Goal: Information Seeking & Learning: Learn about a topic

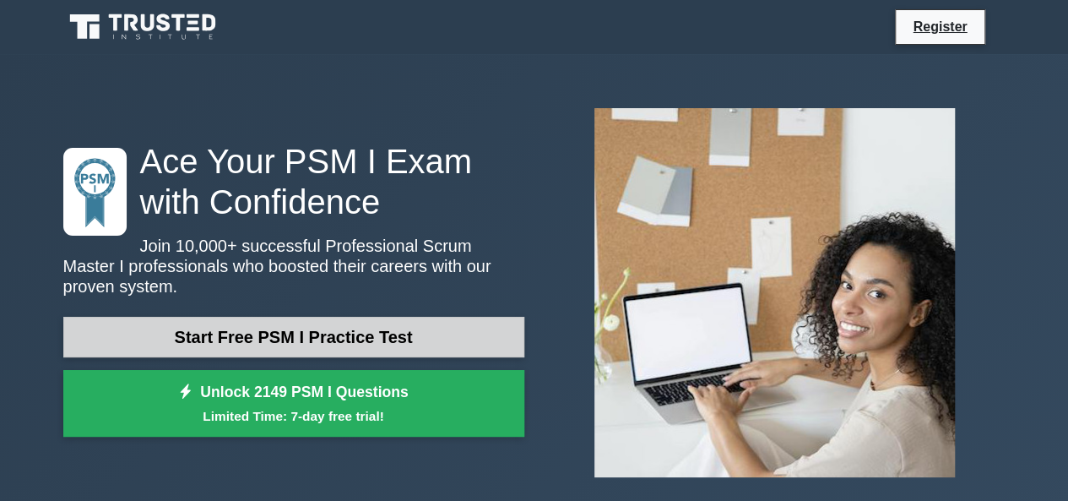
click at [333, 323] on link "Start Free PSM I Practice Test" at bounding box center [293, 337] width 461 height 41
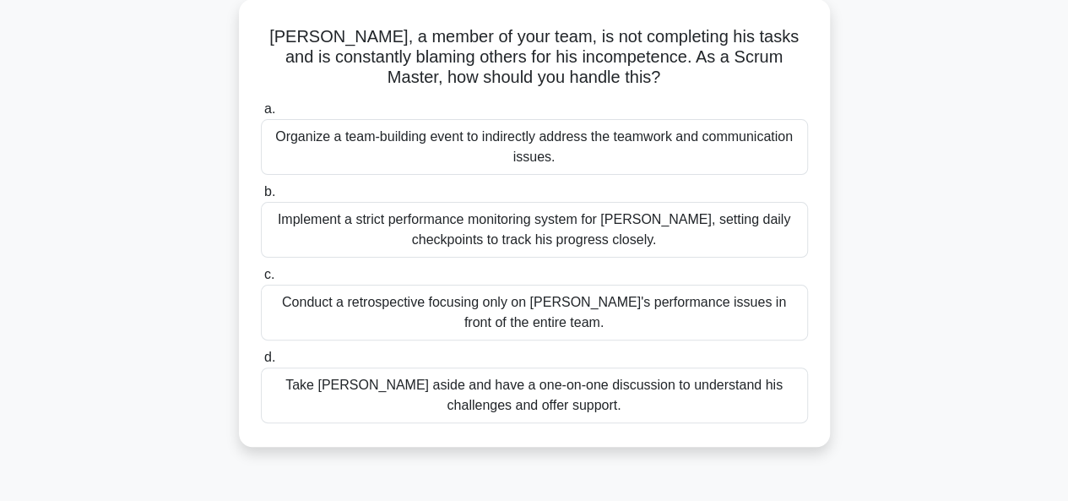
scroll to position [101, 0]
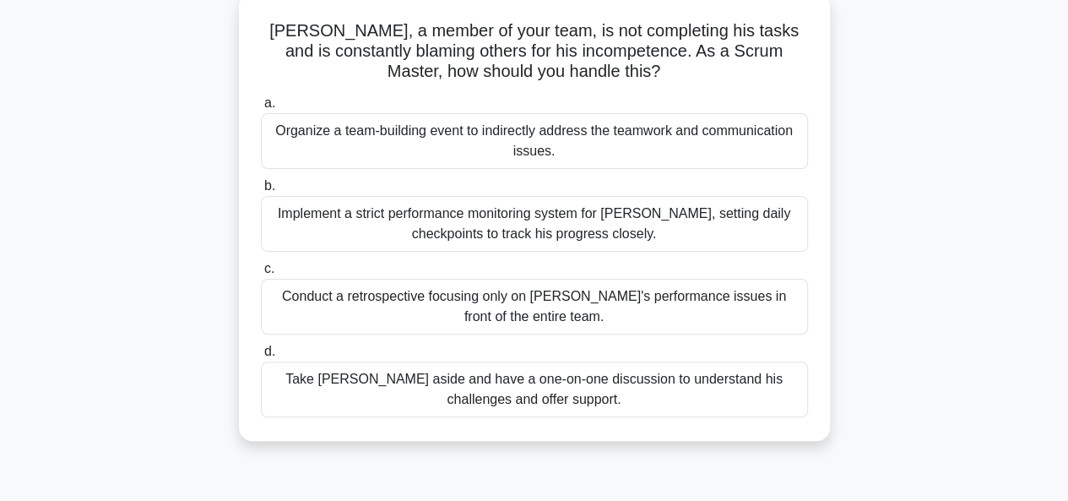
click at [583, 393] on div "Take [PERSON_NAME] aside and have a one-on-one discussion to understand his cha…" at bounding box center [534, 389] width 547 height 56
click at [261, 357] on input "d. Take [PERSON_NAME] aside and have a one-on-one discussion to understand his …" at bounding box center [261, 351] width 0 height 11
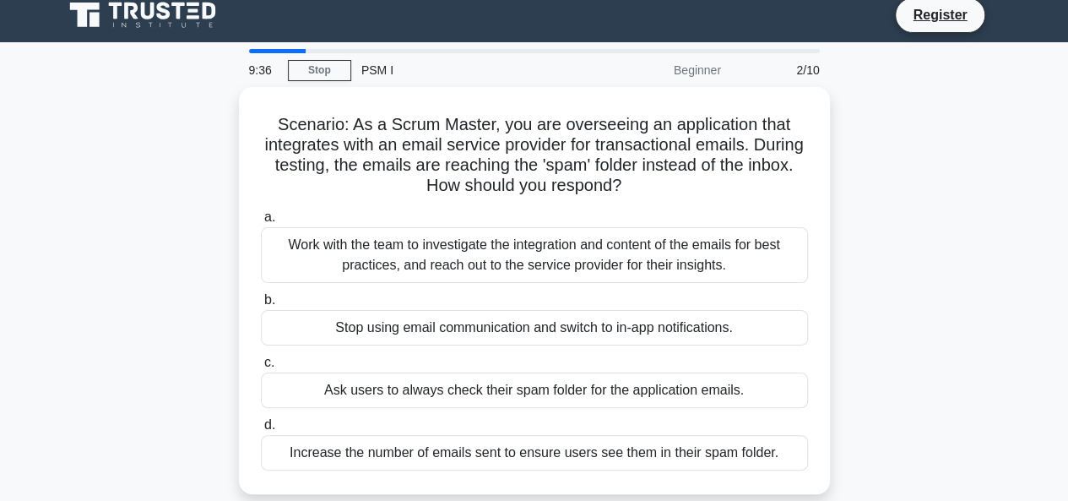
scroll to position [0, 0]
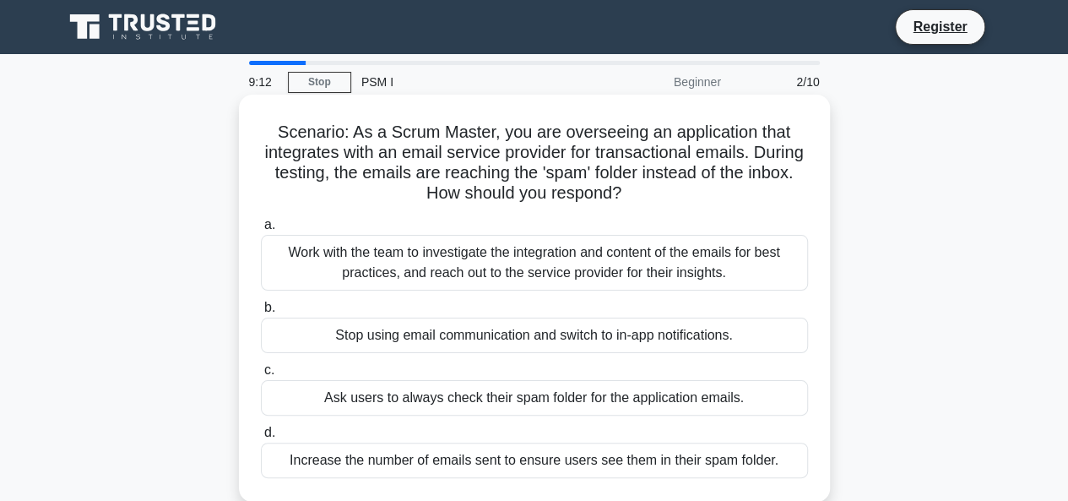
click at [599, 258] on div "Work with the team to investigate the integration and content of the emails for…" at bounding box center [534, 263] width 547 height 56
click at [261, 230] on input "a. Work with the team to investigate the integration and content of the emails …" at bounding box center [261, 225] width 0 height 11
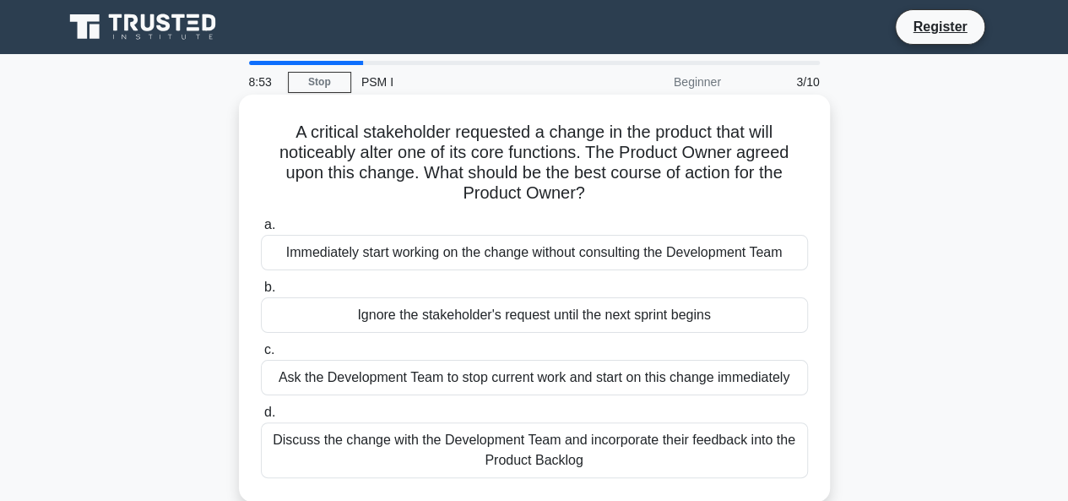
click at [559, 447] on div "Discuss the change with the Development Team and incorporate their feedback int…" at bounding box center [534, 450] width 547 height 56
click at [261, 418] on input "d. Discuss the change with the Development Team and incorporate their feedback …" at bounding box center [261, 412] width 0 height 11
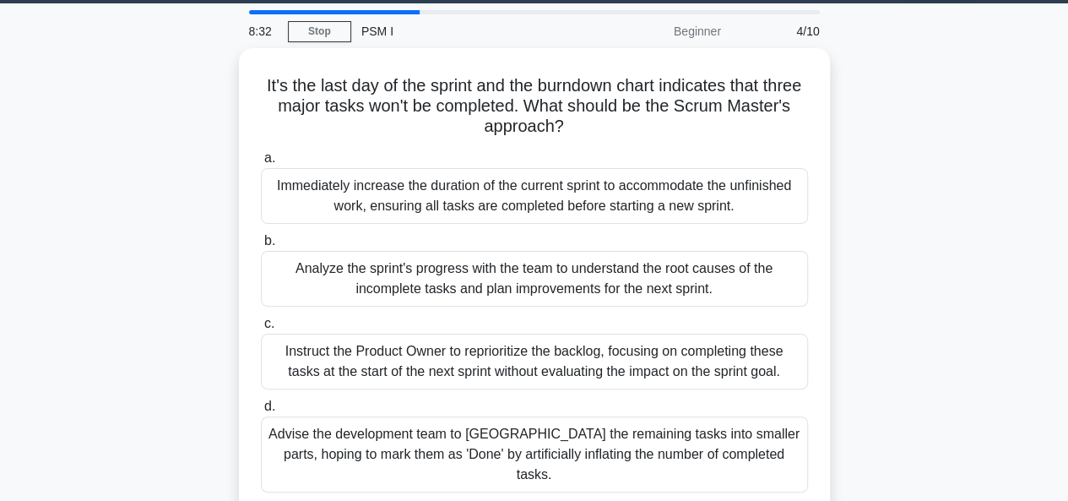
scroll to position [68, 0]
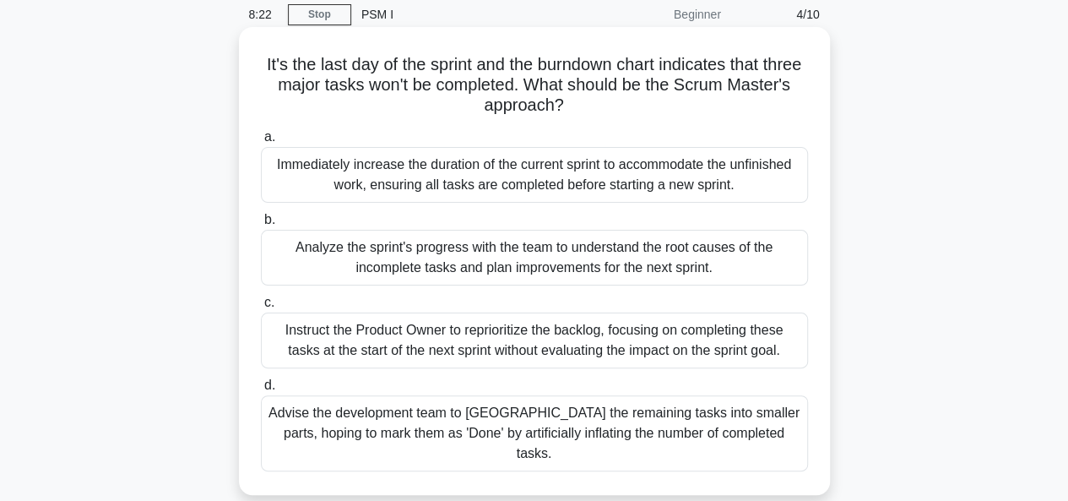
click at [551, 254] on div "Analyze the sprint's progress with the team to understand the root causes of th…" at bounding box center [534, 258] width 547 height 56
click at [261, 225] on input "b. Analyze the sprint's progress with the team to understand the root causes of…" at bounding box center [261, 219] width 0 height 11
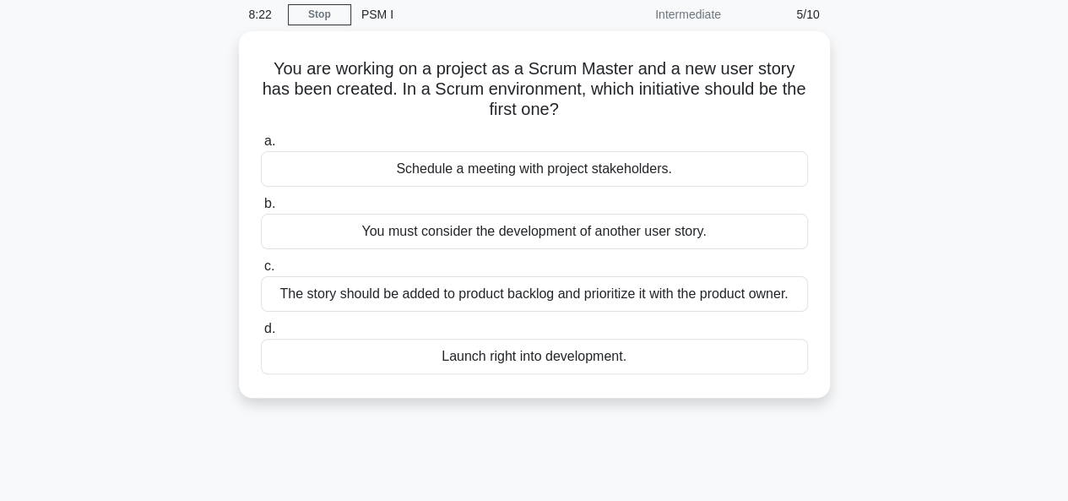
scroll to position [0, 0]
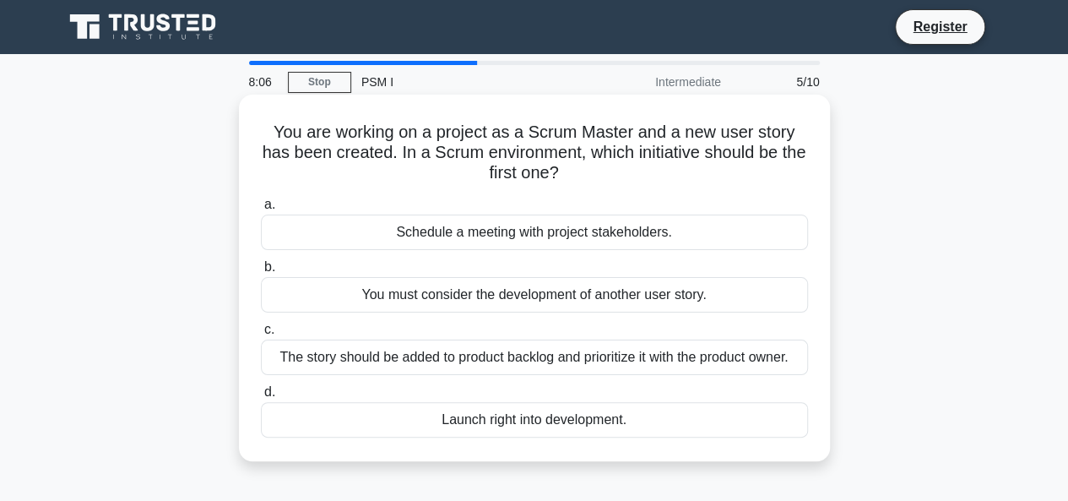
click at [653, 355] on div "The story should be added to product backlog and prioritize it with the product…" at bounding box center [534, 356] width 547 height 35
click at [261, 335] on input "c. The story should be added to product backlog and prioritize it with the prod…" at bounding box center [261, 329] width 0 height 11
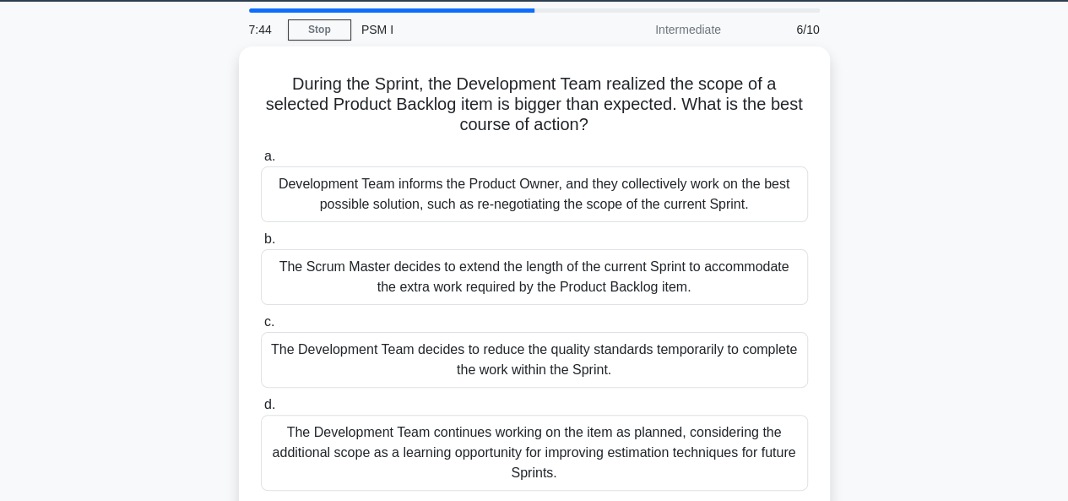
scroll to position [68, 0]
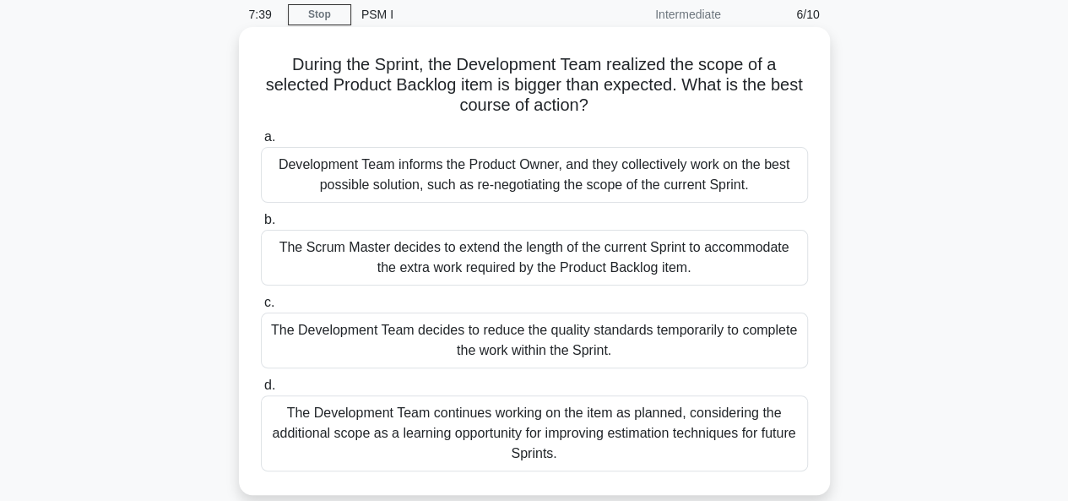
click at [615, 435] on div "The Development Team continues working on the item as planned, considering the …" at bounding box center [534, 433] width 547 height 76
click at [261, 391] on input "d. The Development Team continues working on the item as planned, considering t…" at bounding box center [261, 385] width 0 height 11
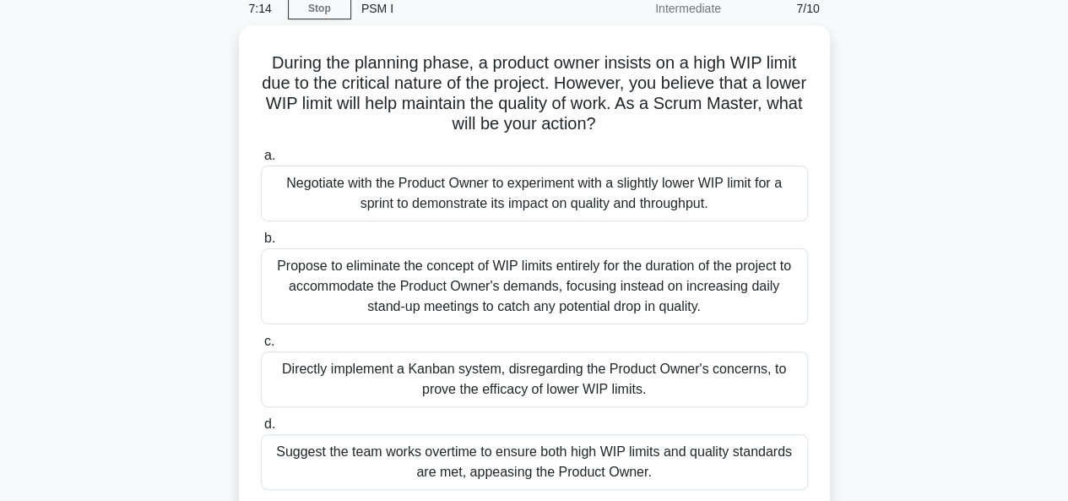
scroll to position [101, 0]
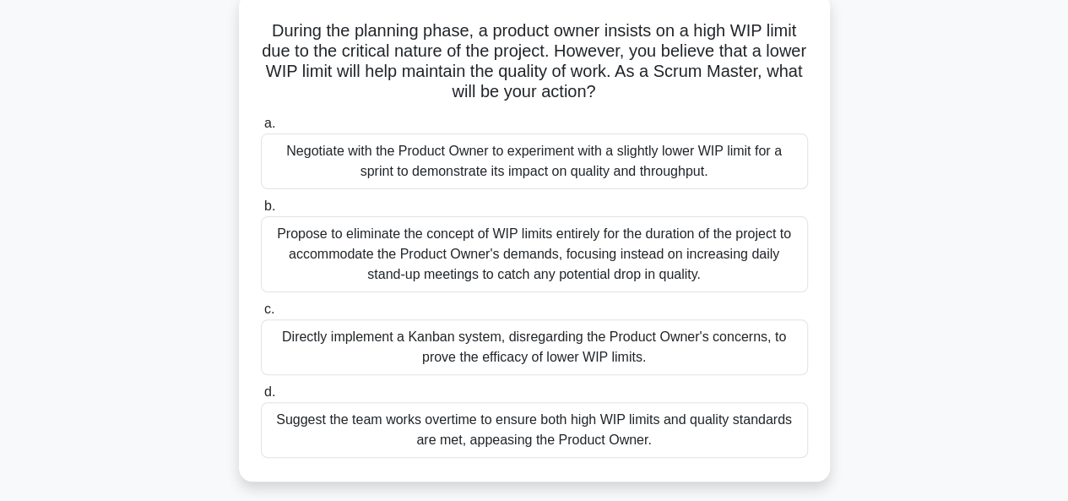
click at [697, 158] on div "Negotiate with the Product Owner to experiment with a slightly lower WIP limit …" at bounding box center [534, 161] width 547 height 56
click at [261, 129] on input "a. Negotiate with the Product Owner to experiment with a slightly lower WIP lim…" at bounding box center [261, 123] width 0 height 11
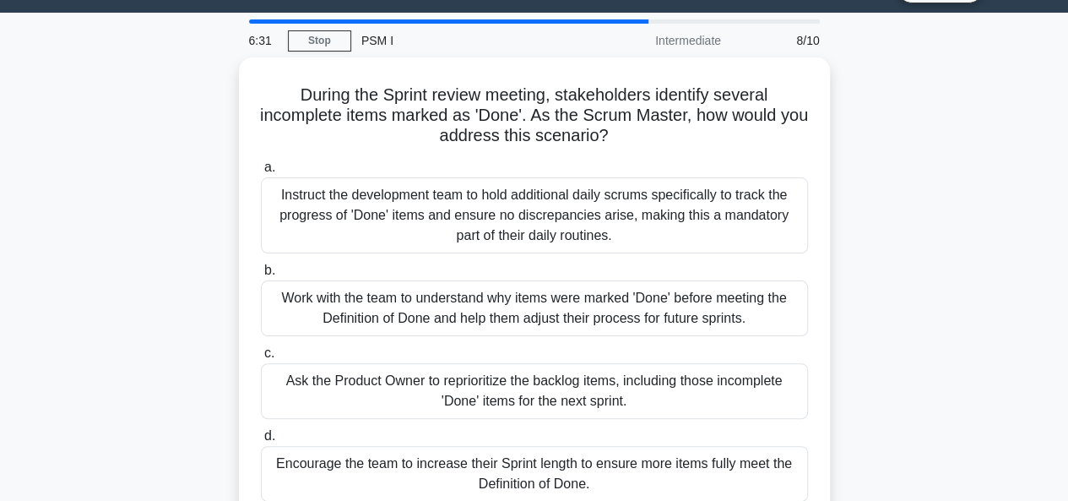
scroll to position [68, 0]
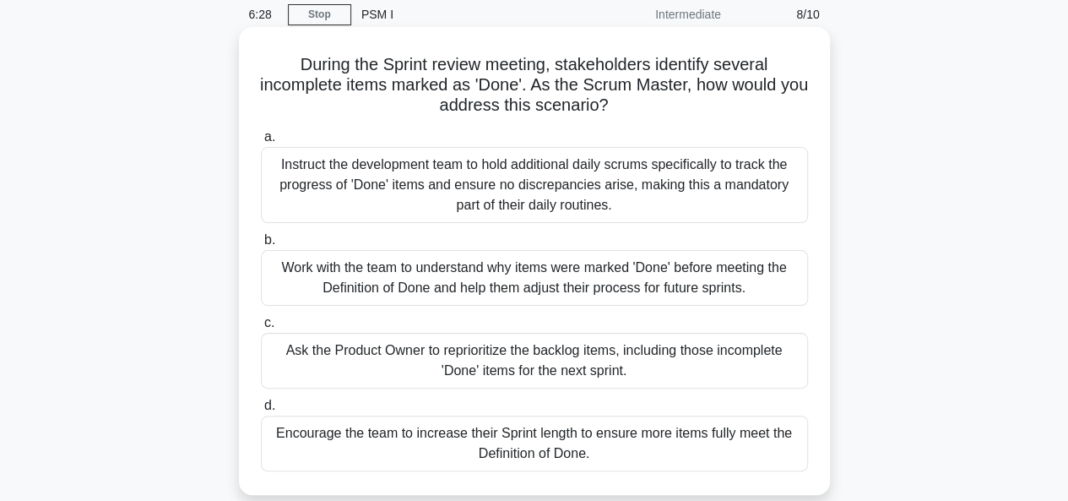
click at [724, 263] on div "Work with the team to understand why items were marked 'Done' before meeting th…" at bounding box center [534, 278] width 547 height 56
click at [261, 246] on input "b. Work with the team to understand why items were marked 'Done' before meeting…" at bounding box center [261, 240] width 0 height 11
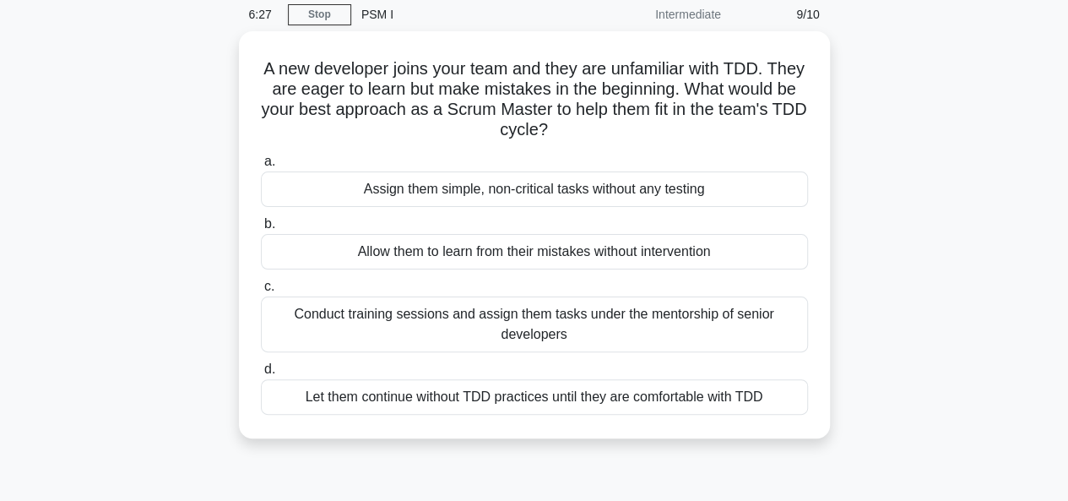
scroll to position [0, 0]
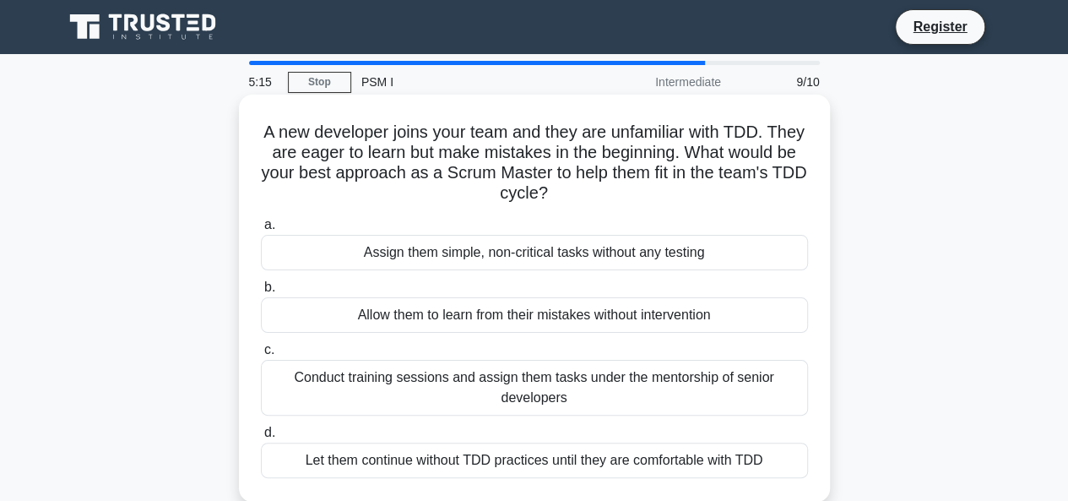
click at [679, 389] on div "Conduct training sessions and assign them tasks under the mentorship of senior …" at bounding box center [534, 388] width 547 height 56
click at [261, 355] on input "c. Conduct training sessions and assign them tasks under the mentorship of seni…" at bounding box center [261, 349] width 0 height 11
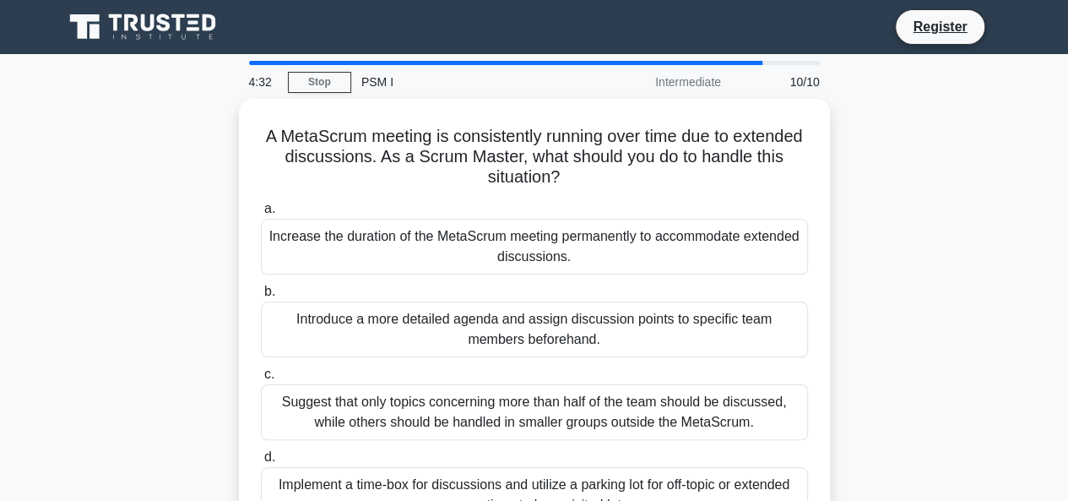
click at [946, 387] on div "A MetaScrum meeting is consistently running over time due to extended discussio…" at bounding box center [534, 333] width 963 height 468
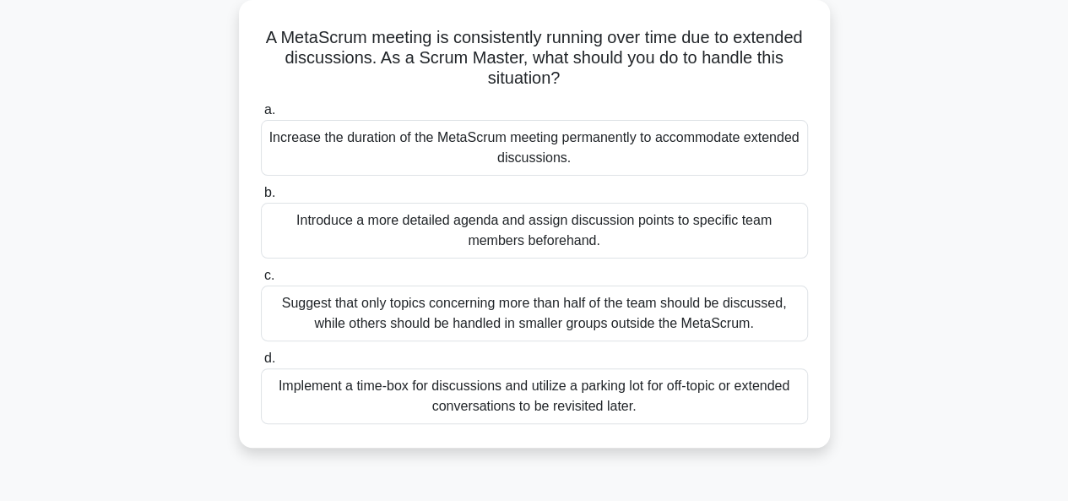
scroll to position [101, 0]
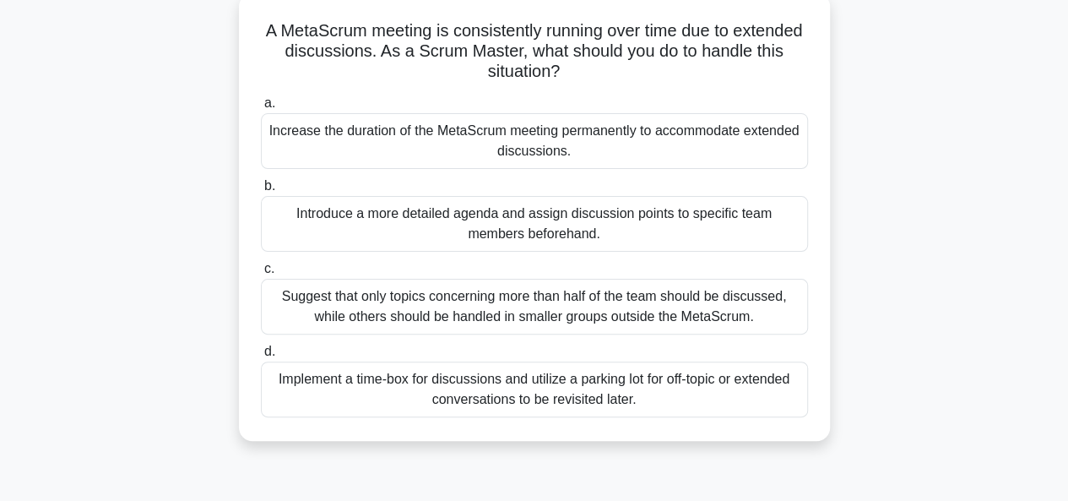
click at [550, 400] on div "Implement a time-box for discussions and utilize a parking lot for off-topic or…" at bounding box center [534, 389] width 547 height 56
click at [261, 357] on input "d. Implement a time-box for discussions and utilize a parking lot for off-topic…" at bounding box center [261, 351] width 0 height 11
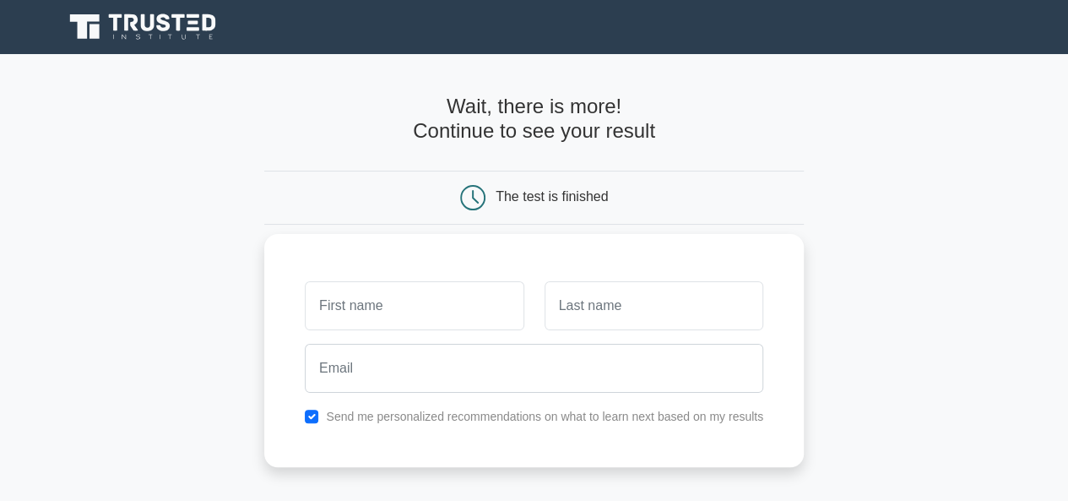
click at [373, 306] on input "text" at bounding box center [414, 305] width 219 height 49
type input "DARIA"
click at [581, 303] on input "text" at bounding box center [654, 305] width 219 height 49
type input "[PERSON_NAME]"
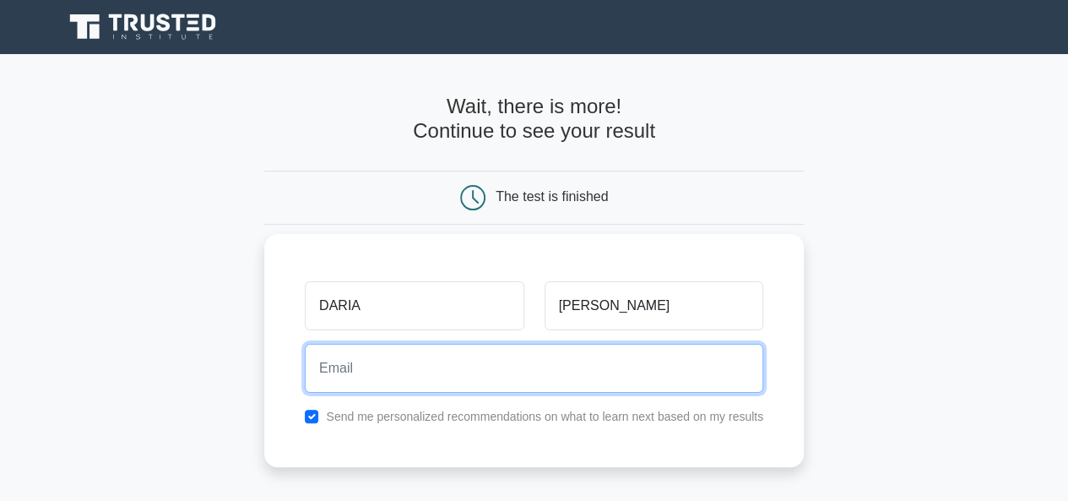
click at [518, 372] on input "email" at bounding box center [534, 368] width 458 height 49
type input "[EMAIL_ADDRESS][DOMAIN_NAME]"
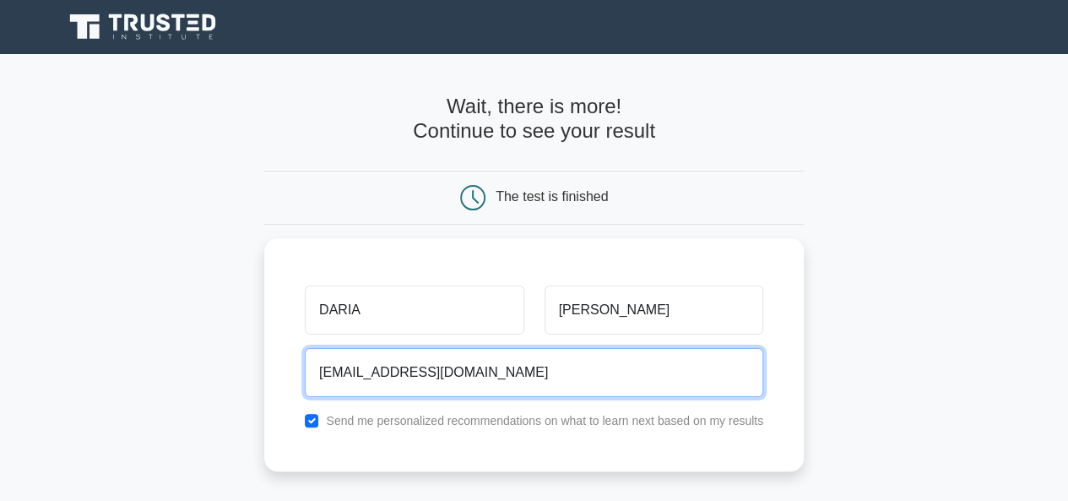
scroll to position [345, 0]
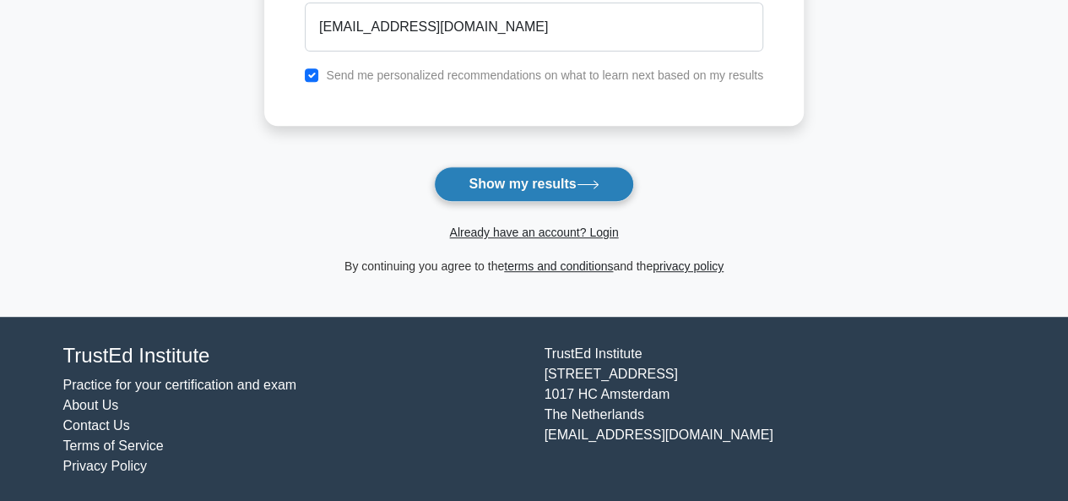
click at [540, 176] on button "Show my results" at bounding box center [533, 183] width 199 height 35
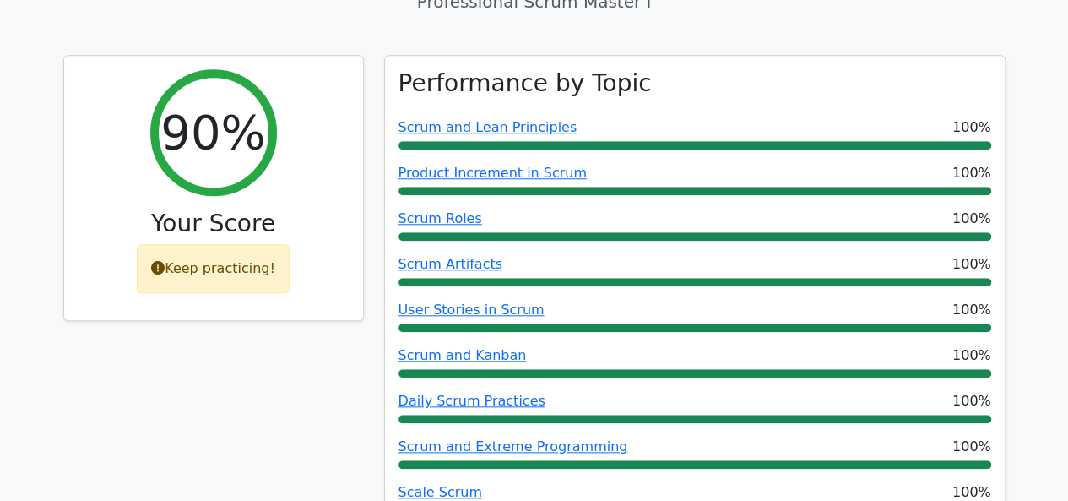
scroll to position [1123, 0]
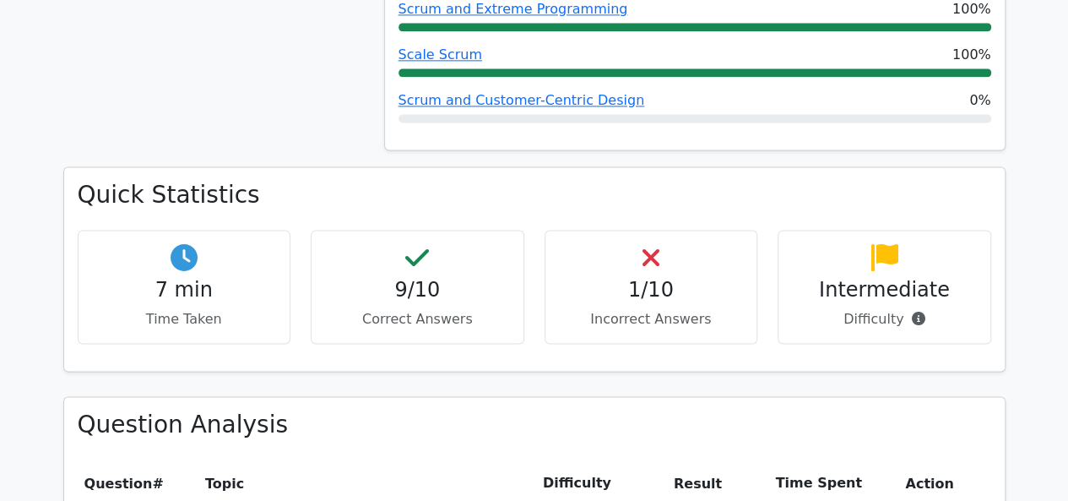
click at [661, 278] on h4 "1/10" at bounding box center [651, 290] width 185 height 24
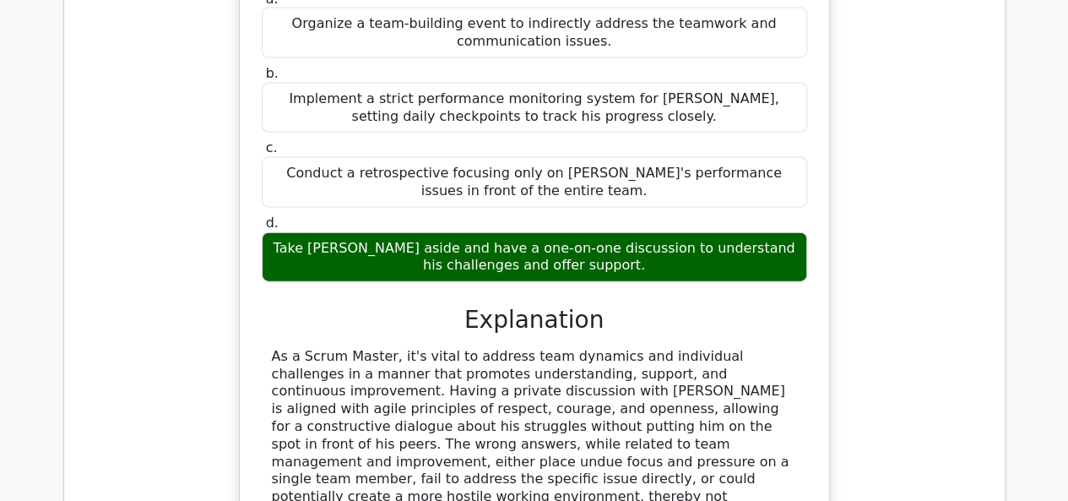
scroll to position [2224, 0]
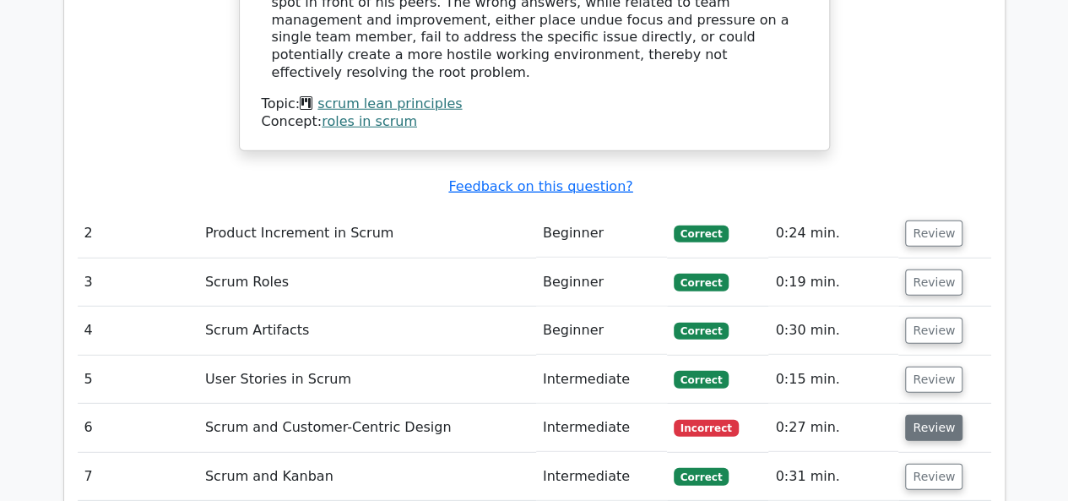
click at [924, 415] on button "Review" at bounding box center [933, 428] width 57 height 26
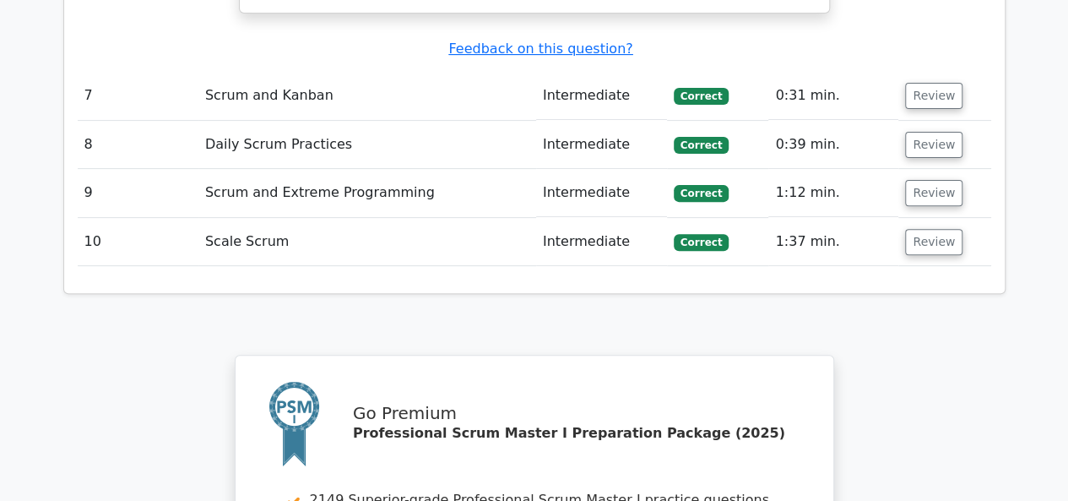
scroll to position [3853, 0]
